Goal: Transaction & Acquisition: Purchase product/service

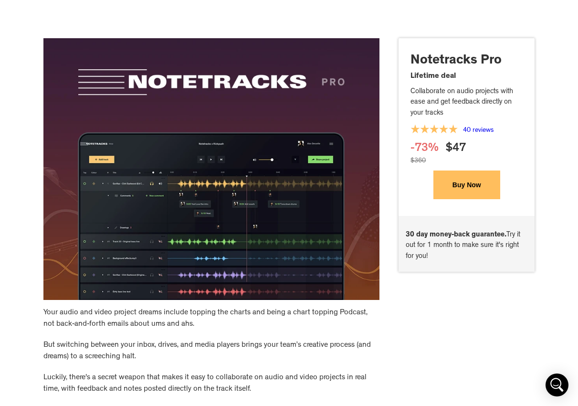
click at [456, 189] on button "Buy Now" at bounding box center [467, 184] width 67 height 29
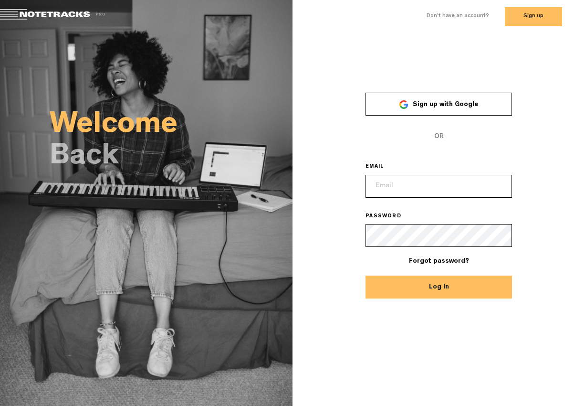
type input "[EMAIL_ADDRESS][DOMAIN_NAME]"
click at [432, 283] on button "Log In" at bounding box center [439, 287] width 147 height 23
